Goal: Information Seeking & Learning: Find specific fact

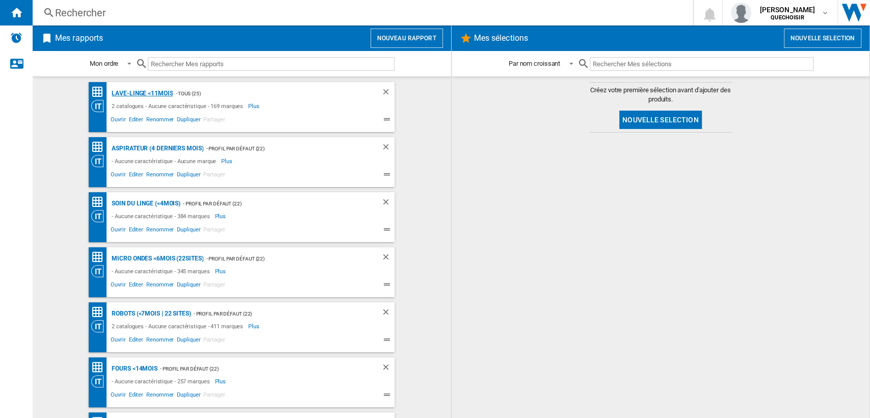
click at [119, 93] on div "Lave-linge <11mois" at bounding box center [141, 93] width 64 height 13
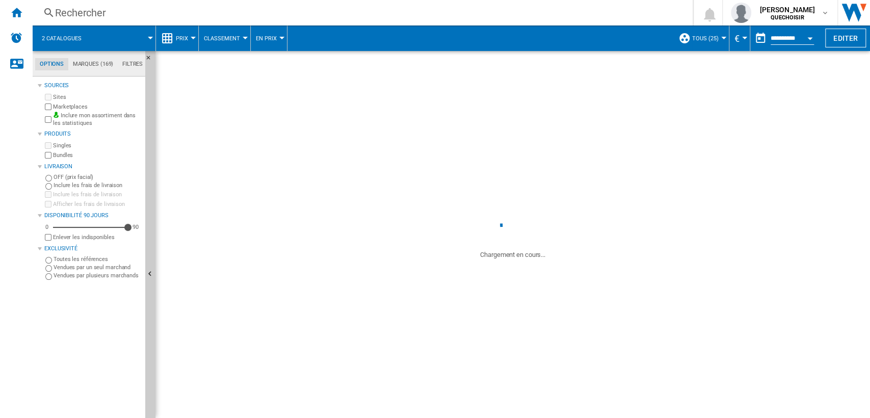
click at [702, 35] on span "TOUS (25)" at bounding box center [705, 38] width 27 height 7
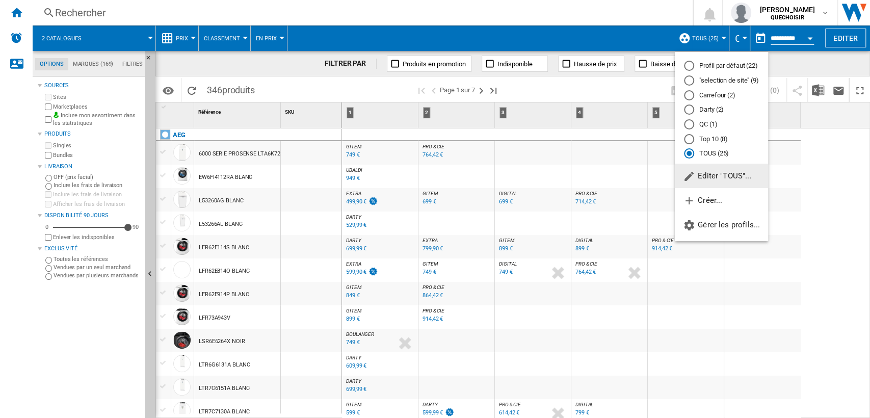
click at [716, 171] on span "Editer "TOUS"..." at bounding box center [717, 175] width 68 height 9
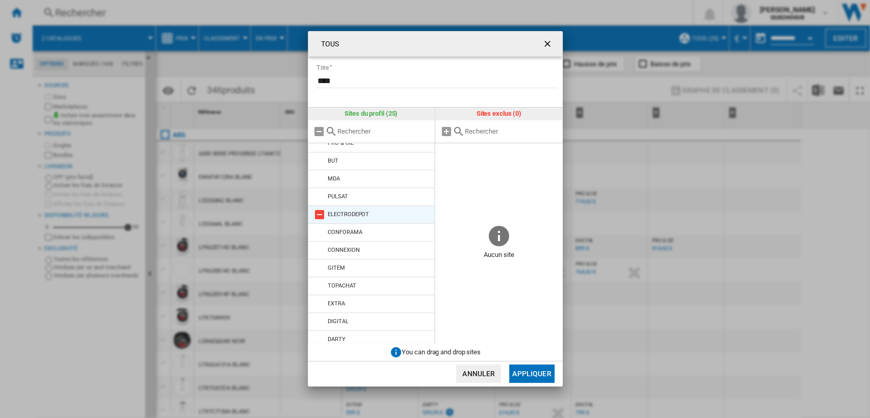
scroll to position [246, 0]
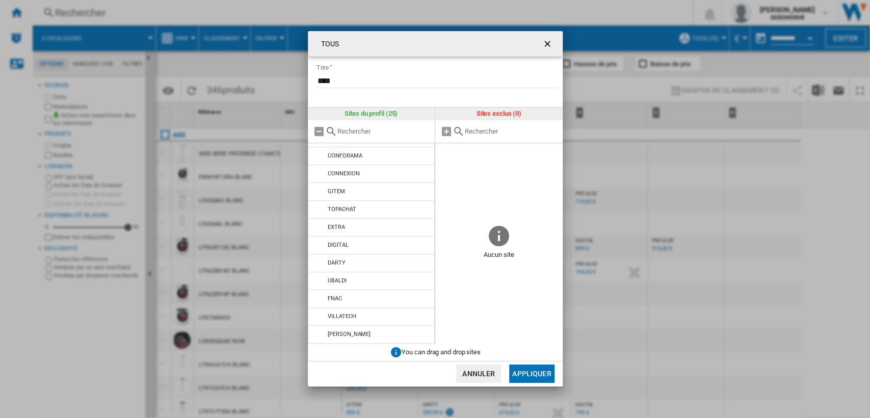
click at [552, 43] on ng-md-icon "getI18NText('BUTTONS.CLOSE_DIALOG')" at bounding box center [548, 45] width 12 height 12
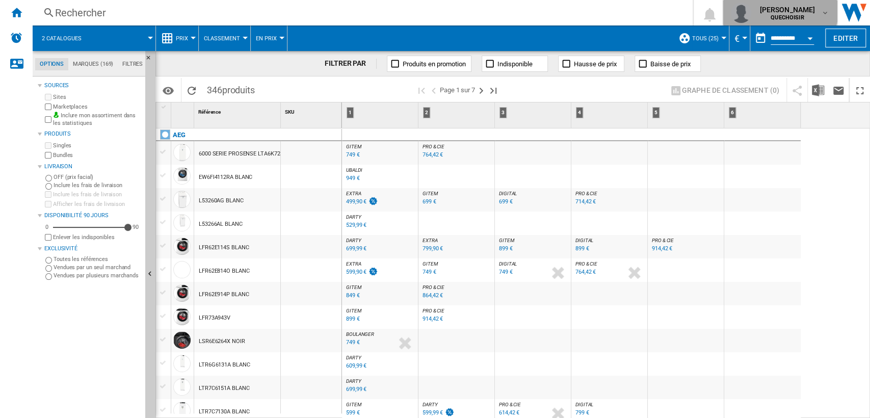
click at [772, 7] on span "[PERSON_NAME]" at bounding box center [787, 10] width 56 height 10
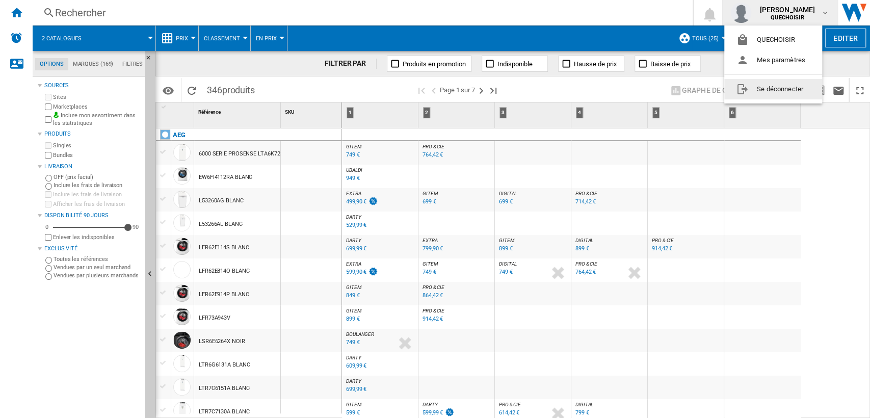
click at [766, 84] on button "Se déconnecter" at bounding box center [773, 89] width 98 height 20
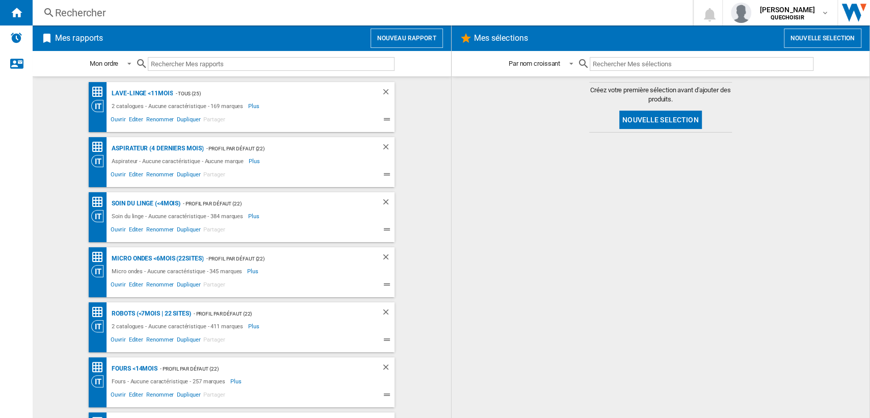
click at [227, 9] on div "Rechercher" at bounding box center [360, 13] width 611 height 14
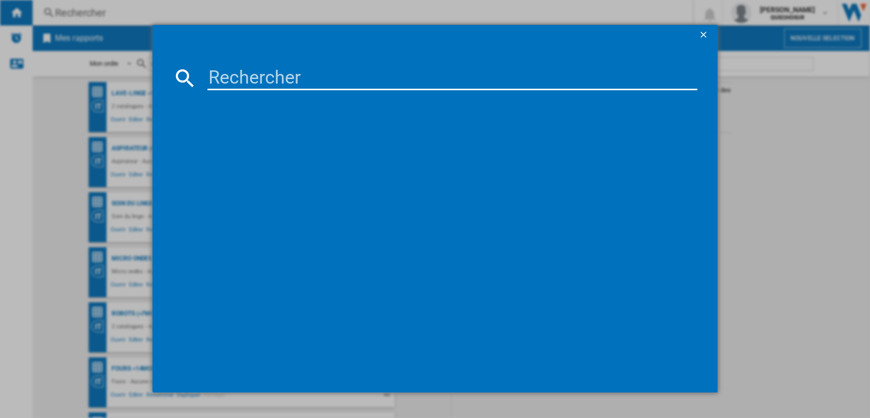
click at [243, 81] on input at bounding box center [452, 78] width 490 height 24
paste input "CM585AGS"
type input "CM585AGS"
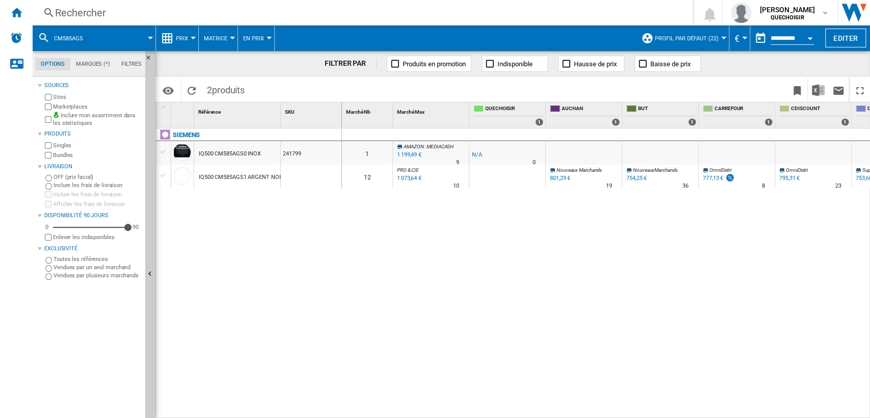
click at [67, 103] on label "Marketplaces" at bounding box center [97, 107] width 88 height 8
click at [58, 156] on label "Bundles" at bounding box center [97, 155] width 88 height 8
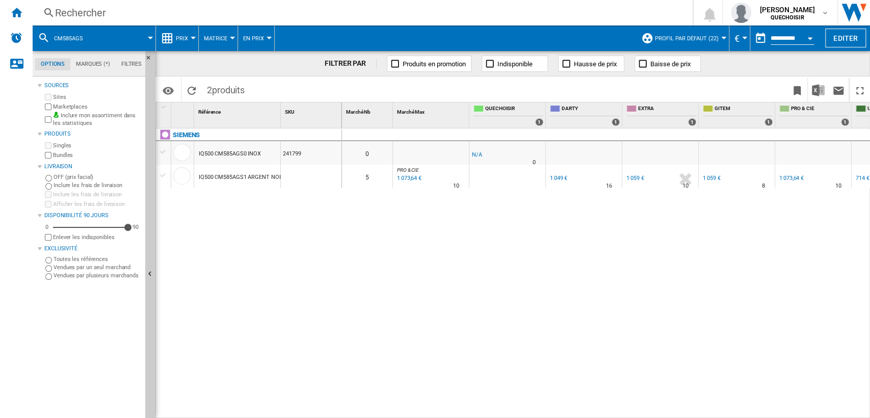
click at [222, 32] on button "Matrice" at bounding box center [218, 37] width 29 height 25
drag, startPoint x: 230, startPoint y: 87, endPoint x: 255, endPoint y: 153, distance: 70.6
click at [231, 87] on span "Classement" at bounding box center [227, 87] width 42 height 9
